Goal: Check status: Check status

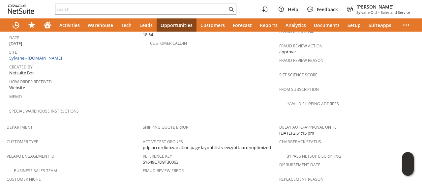
scroll to position [482, 0]
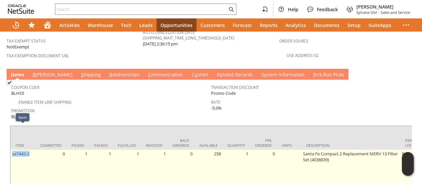
drag, startPoint x: 32, startPoint y: 130, endPoint x: 12, endPoint y: 133, distance: 20.0
click at [12, 150] on td "sa7442-2" at bounding box center [23, 172] width 25 height 44
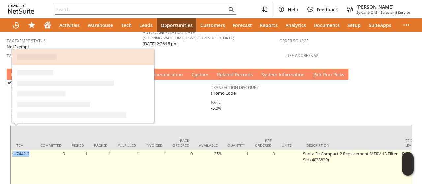
copy link "sa7442-2"
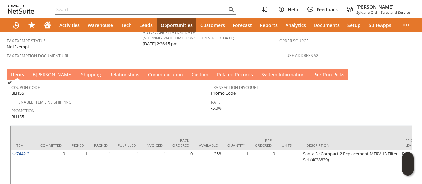
drag, startPoint x: 123, startPoint y: 90, endPoint x: 95, endPoint y: 79, distance: 30.1
click at [123, 106] on div "Promotion BLHS5" at bounding box center [109, 113] width 196 height 14
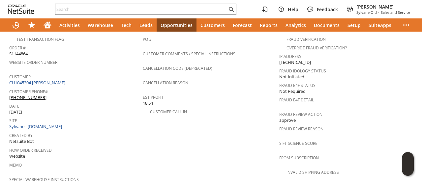
scroll to position [284, 0]
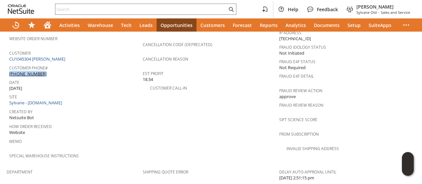
drag, startPoint x: 51, startPoint y: 55, endPoint x: 55, endPoint y: 63, distance: 8.1
click at [55, 63] on div "Customer Phone# [PHONE_NUMBER]" at bounding box center [74, 70] width 130 height 14
copy div "[PHONE_NUMBER]"
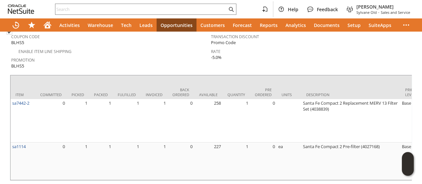
scroll to position [434, 0]
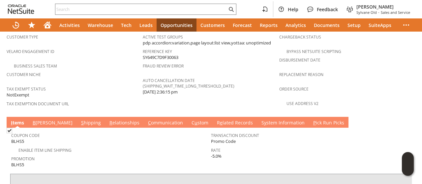
click at [146, 120] on link "C ommunication" at bounding box center [165, 123] width 38 height 7
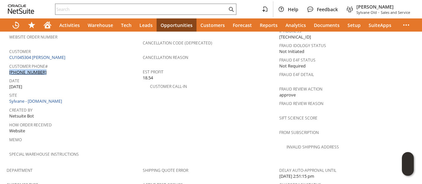
scroll to position [269, 0]
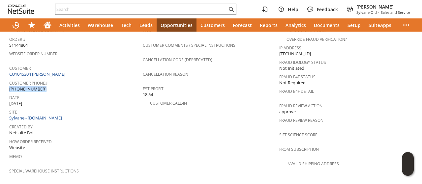
copy div "[PHONE_NUMBER]"
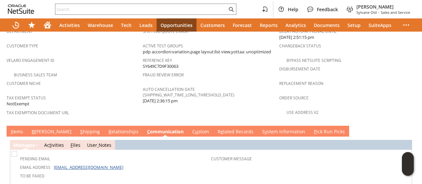
scroll to position [467, 0]
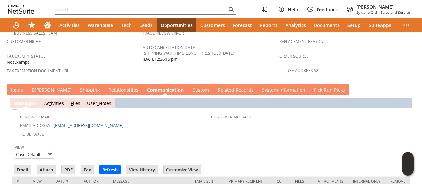
click at [38, 87] on link "B [PERSON_NAME]" at bounding box center [51, 90] width 43 height 7
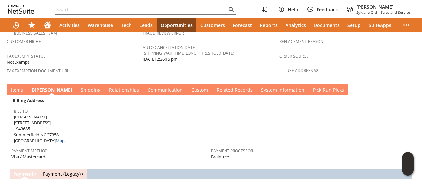
click at [79, 87] on link "S hipping" at bounding box center [90, 90] width 23 height 7
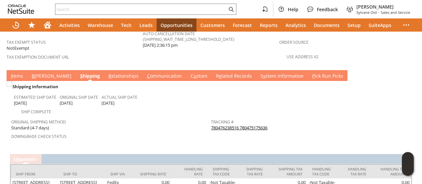
scroll to position [500, 0]
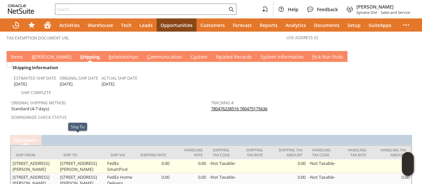
click at [61, 160] on td "[STREET_ADDRESS][PERSON_NAME]" at bounding box center [81, 167] width 47 height 14
drag, startPoint x: 61, startPoint y: 138, endPoint x: 88, endPoint y: 138, distance: 26.4
click at [88, 160] on td "[STREET_ADDRESS][PERSON_NAME]" at bounding box center [81, 167] width 47 height 14
copy td "[STREET_ADDRESS]"
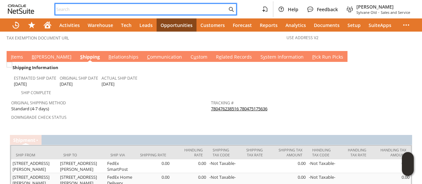
paste input "5708545429"
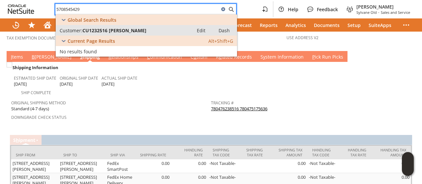
type input "5708545429"
click at [123, 32] on span "CU1232516 [PERSON_NAME]" at bounding box center [114, 30] width 64 height 6
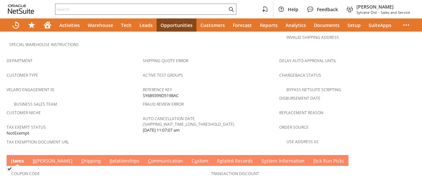
scroll to position [515, 0]
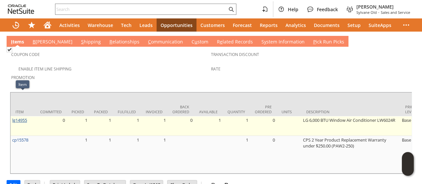
click at [21, 117] on link "lg14955" at bounding box center [19, 120] width 15 height 6
